Goal: Information Seeking & Learning: Learn about a topic

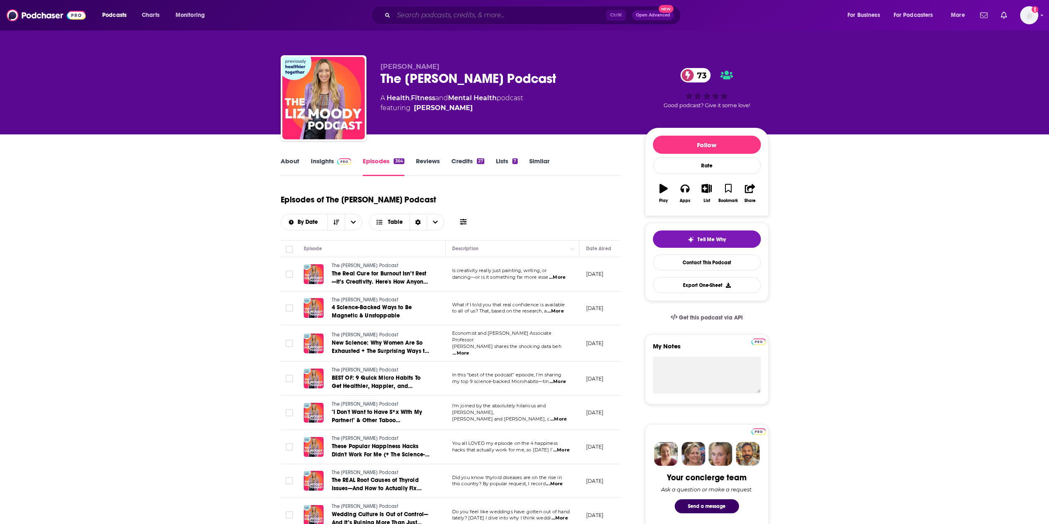
drag, startPoint x: 0, startPoint y: 0, endPoint x: 533, endPoint y: 9, distance: 533.0
click at [533, 9] on input "Search podcasts, credits, & more..." at bounding box center [500, 15] width 213 height 13
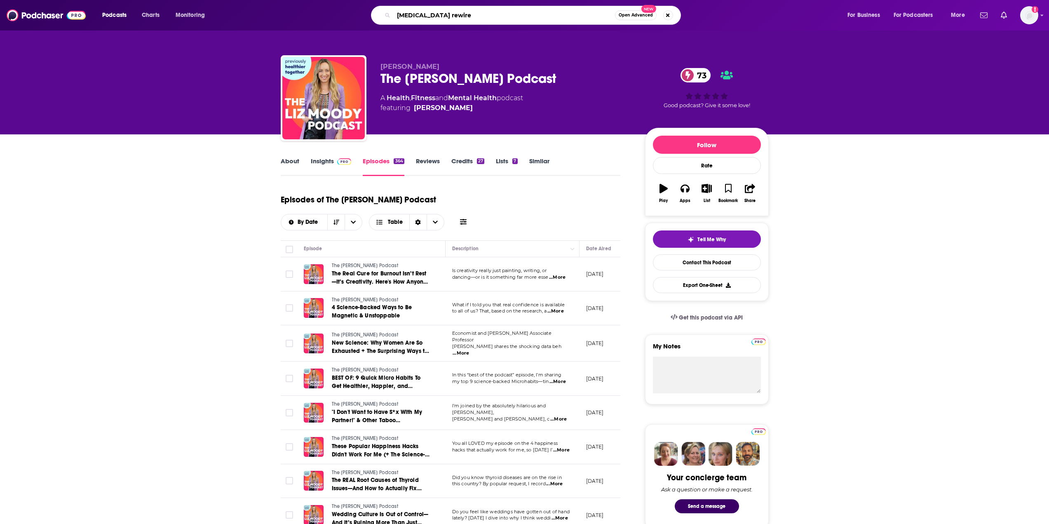
type input "[MEDICAL_DATA] rewired"
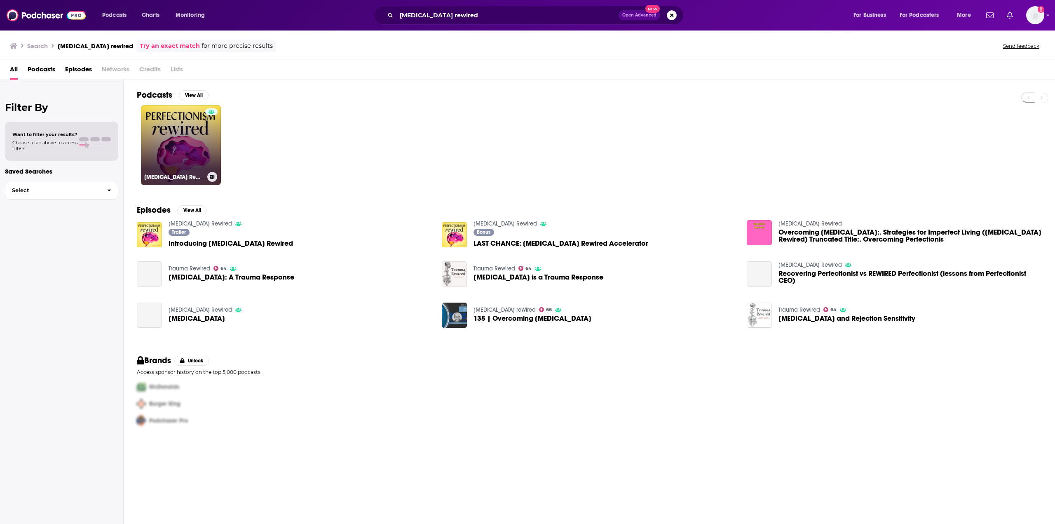
click at [195, 133] on link "[MEDICAL_DATA] Rewired" at bounding box center [181, 145] width 80 height 80
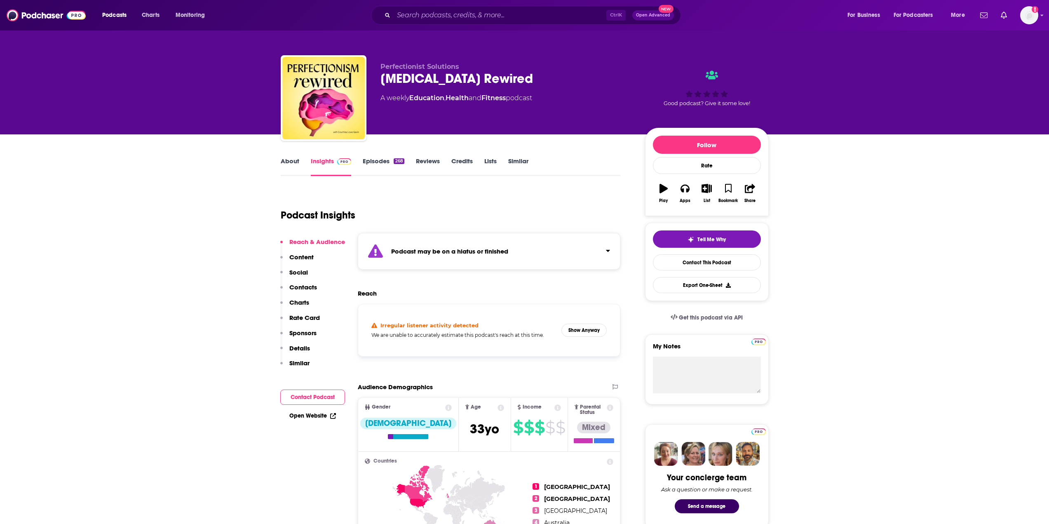
click at [382, 157] on link "Episodes 268" at bounding box center [383, 166] width 41 height 19
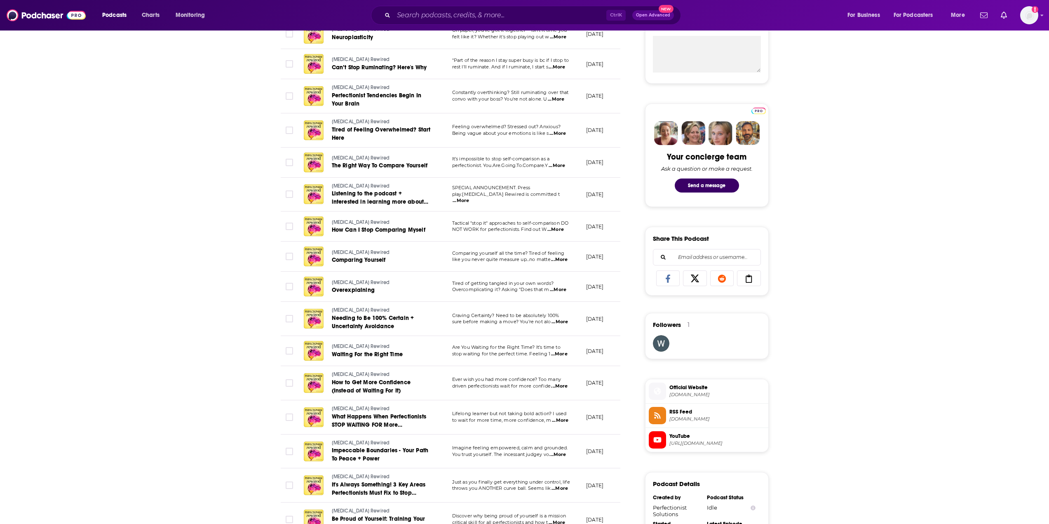
scroll to position [371, 0]
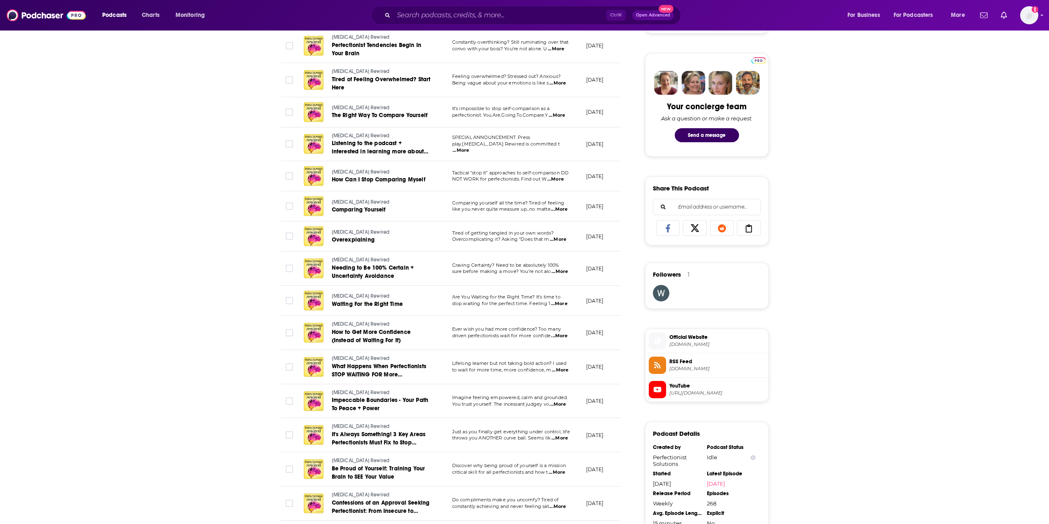
click at [695, 340] on span "Official Website" at bounding box center [717, 336] width 96 height 7
